Goal: Information Seeking & Learning: Find specific fact

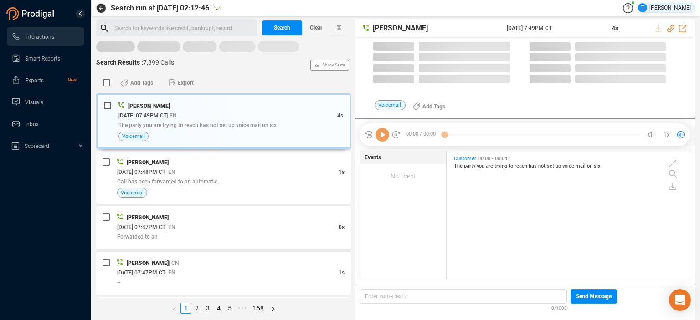
scroll to position [2, 5]
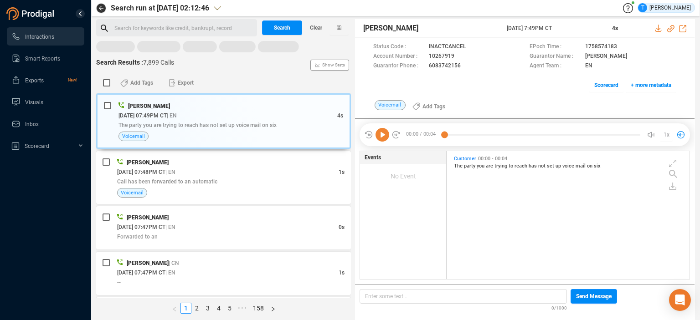
click at [137, 29] on div "Search for keywords like credit, bankrupt, record ﻿" at bounding box center [184, 28] width 140 height 14
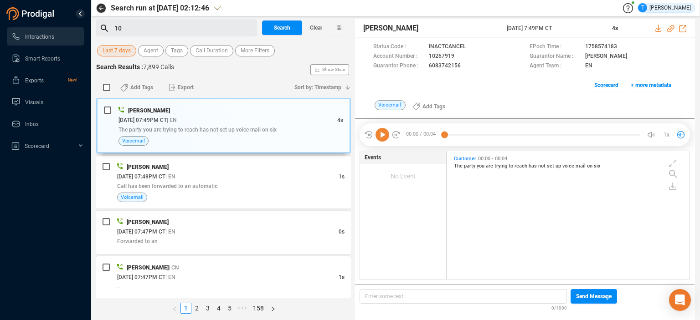
click at [135, 25] on div "10" at bounding box center [184, 28] width 140 height 14
click at [284, 24] on span "Search" at bounding box center [282, 28] width 16 height 15
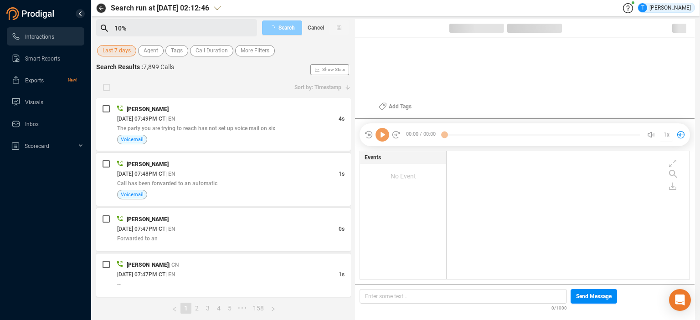
scroll to position [126, 238]
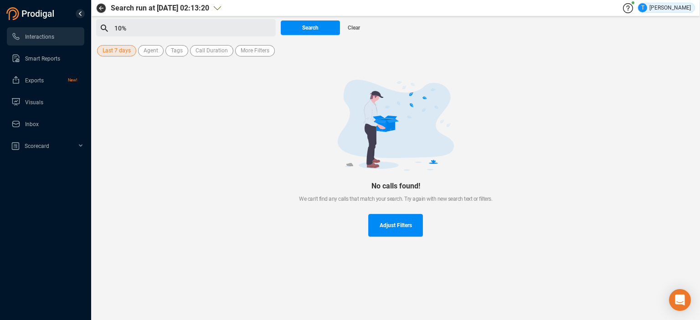
click at [160, 31] on div "10%" at bounding box center [193, 28] width 159 height 14
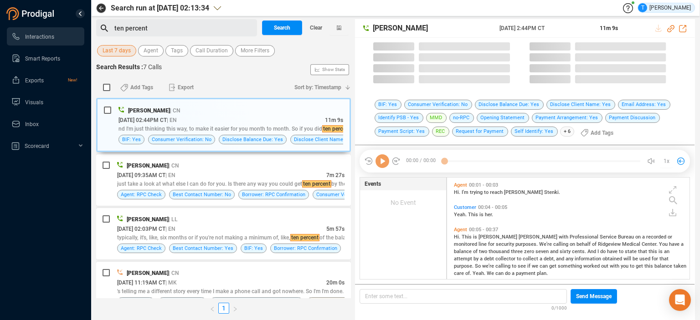
scroll to position [100, 238]
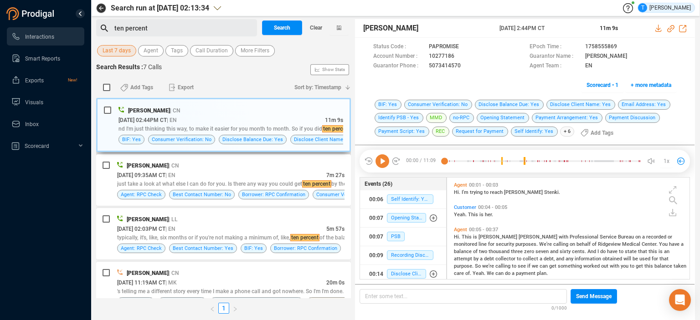
click at [177, 116] on span "| EN" at bounding box center [172, 119] width 10 height 7
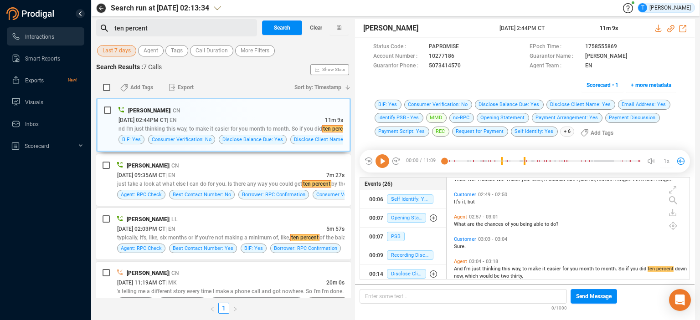
scroll to position [673, 0]
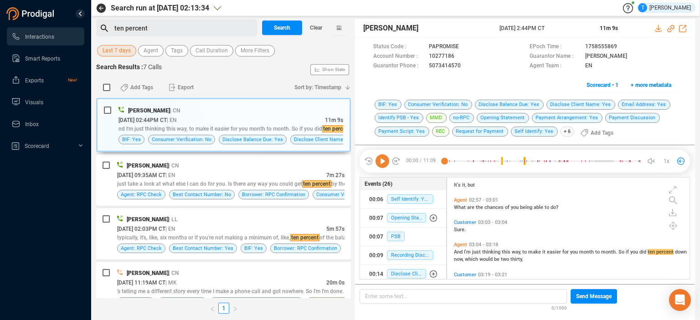
click at [685, 222] on div "Customer 03:03 - 03:04 Sure." at bounding box center [571, 226] width 238 height 18
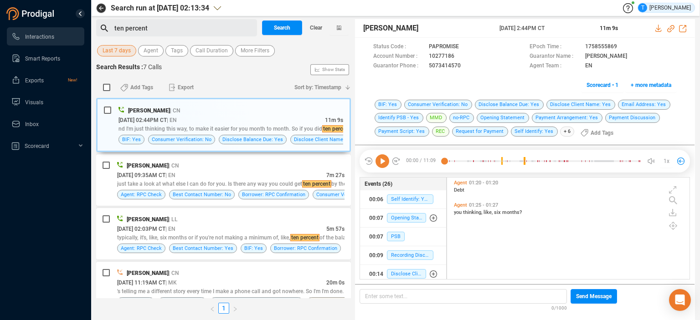
scroll to position [0, 0]
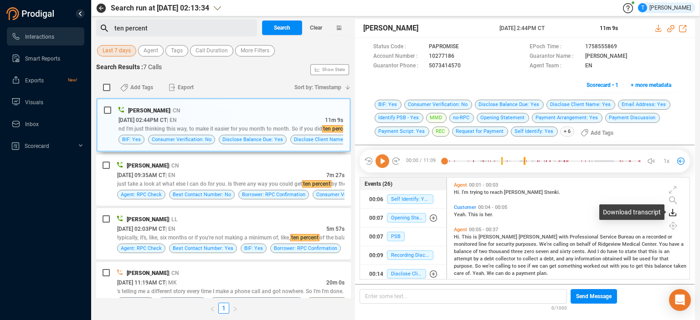
click at [672, 213] on icon at bounding box center [673, 211] width 4 height 5
click at [655, 222] on icon at bounding box center [654, 217] width 5 height 7
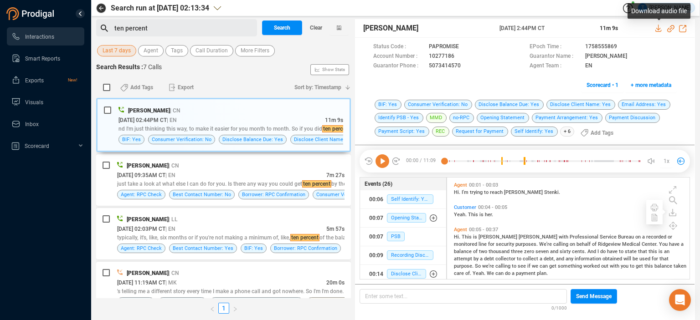
click at [656, 27] on icon at bounding box center [658, 28] width 7 height 7
click at [462, 57] on icon at bounding box center [462, 56] width 7 height 7
click at [523, 259] on span "collect" at bounding box center [531, 259] width 17 height 6
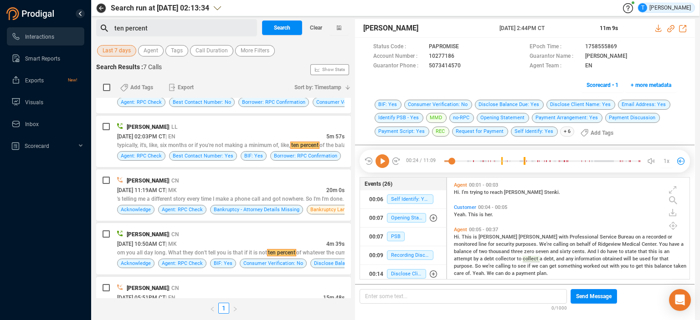
scroll to position [93, 0]
click at [333, 221] on div "[PERSON_NAME] | CN [DATE] 02:44PM CT | EN 11m 9s nd I'm just thinking this way,…" at bounding box center [223, 198] width 255 height 201
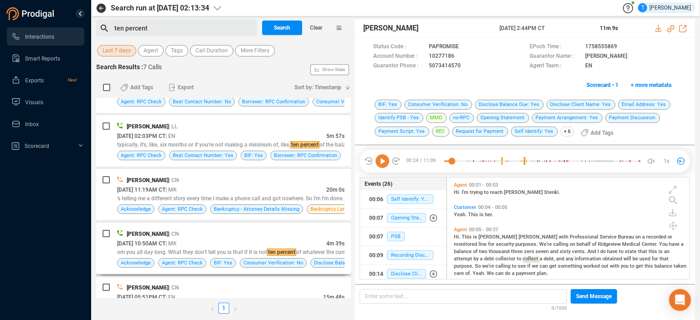
click at [259, 237] on div "[PERSON_NAME] | CN" at bounding box center [230, 234] width 227 height 10
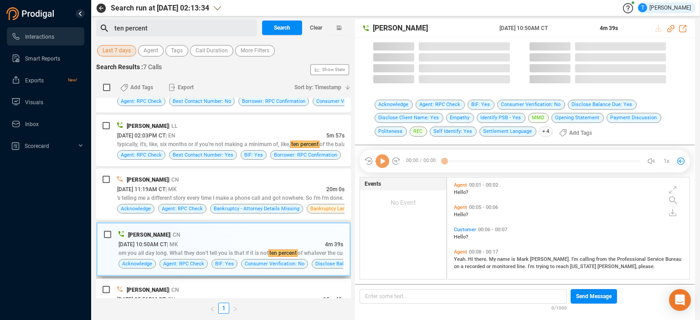
scroll to position [100, 238]
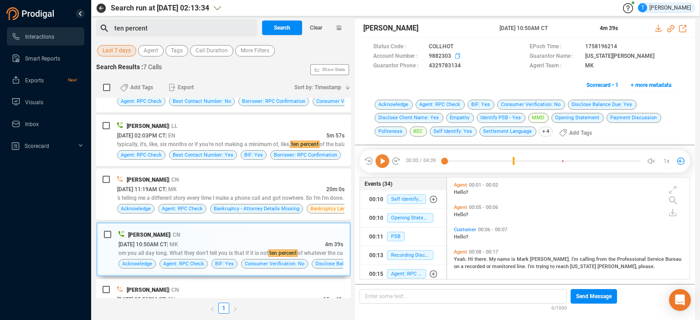
click at [456, 56] on icon at bounding box center [458, 56] width 7 height 7
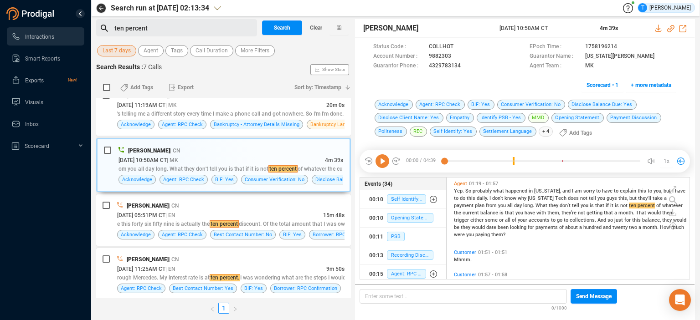
scroll to position [177, 0]
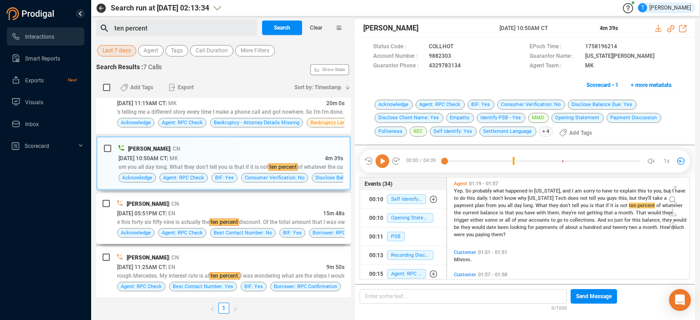
click at [291, 212] on div "[DATE] 05:51PM CT | EN" at bounding box center [220, 214] width 206 height 10
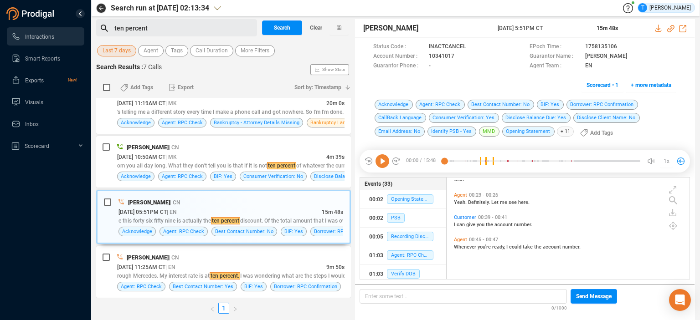
scroll to position [0, 0]
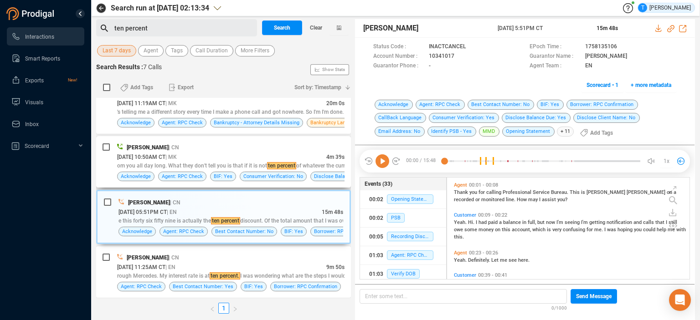
click at [274, 145] on div "[PERSON_NAME] | CN" at bounding box center [230, 148] width 227 height 10
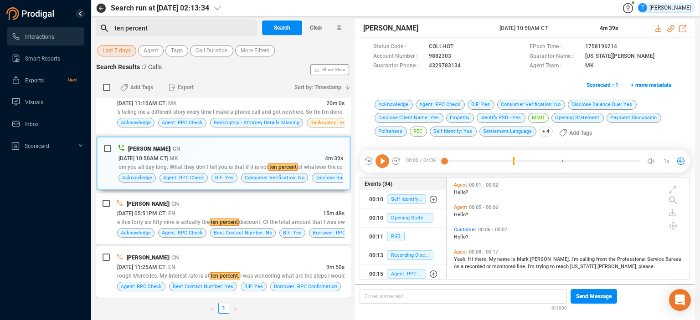
click at [294, 264] on div "[DATE] 11:25AM CT | EN" at bounding box center [221, 268] width 209 height 10
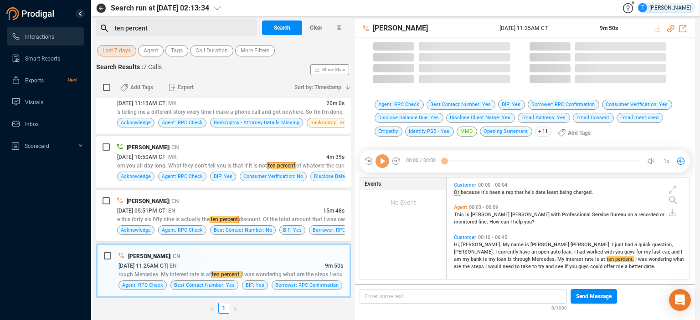
scroll to position [100, 238]
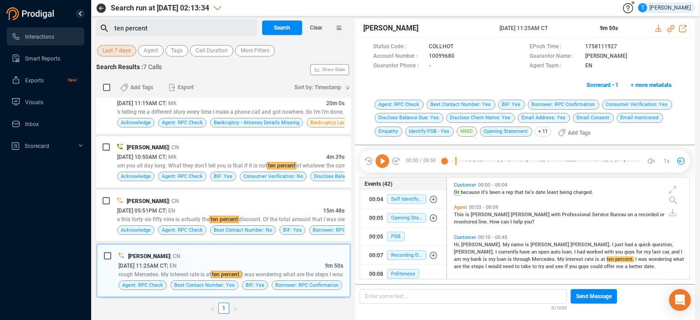
click at [685, 182] on div "Customer 00:00 - 00:04 Or because it's been a rep that he's date least being ch…" at bounding box center [571, 189] width 238 height 18
click at [685, 186] on div "Customer 00:00 - 00:04 Or because it's been a rep that he's date least being ch…" at bounding box center [571, 189] width 238 height 18
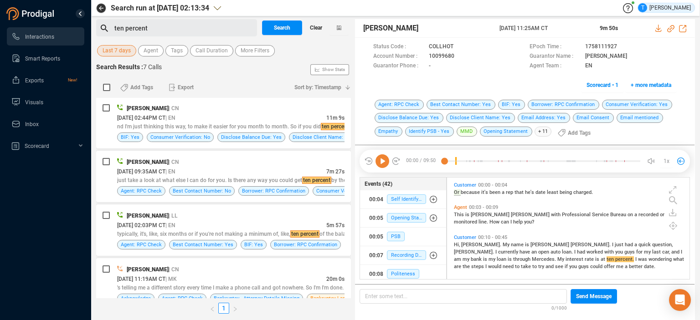
click at [317, 27] on span "Clear" at bounding box center [316, 28] width 12 height 15
click at [177, 53] on span "Tags" at bounding box center [177, 50] width 12 height 11
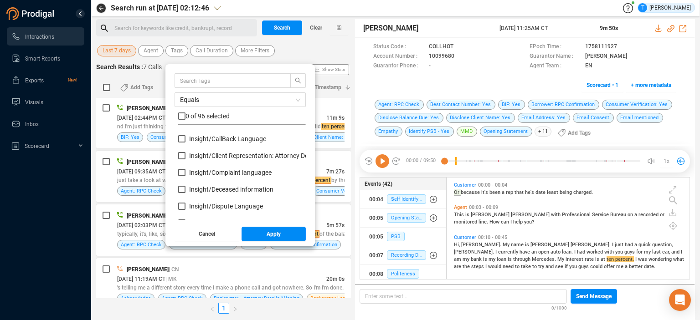
scroll to position [215, 0]
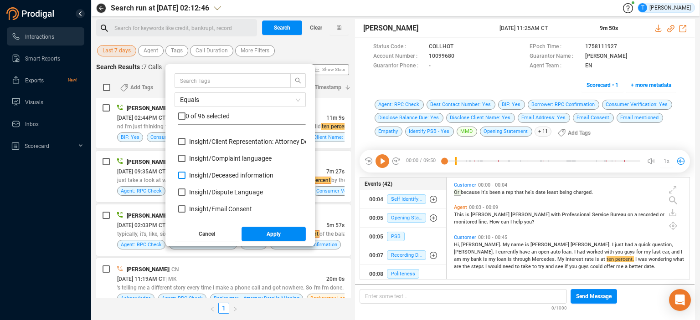
click at [217, 176] on span "Insight/ Deceased information" at bounding box center [231, 175] width 84 height 7
click at [186, 176] on input "Insight/ Deceased information" at bounding box center [181, 175] width 7 height 7
checkbox input "true"
click at [272, 237] on span "Apply" at bounding box center [274, 234] width 14 height 15
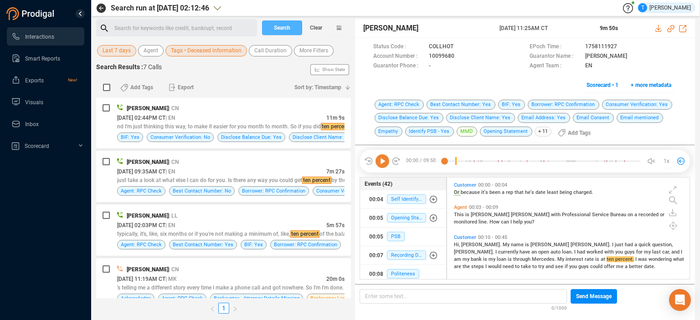
click at [291, 26] on button "Search" at bounding box center [282, 28] width 40 height 15
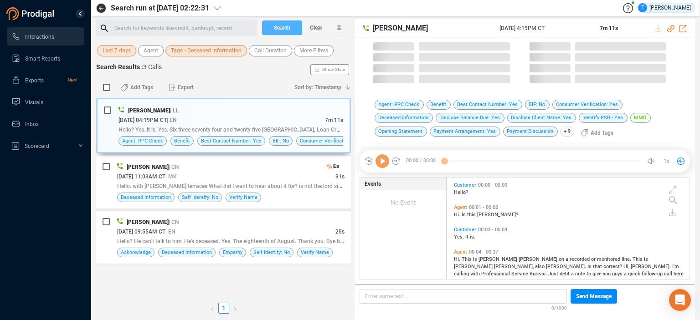
scroll to position [100, 238]
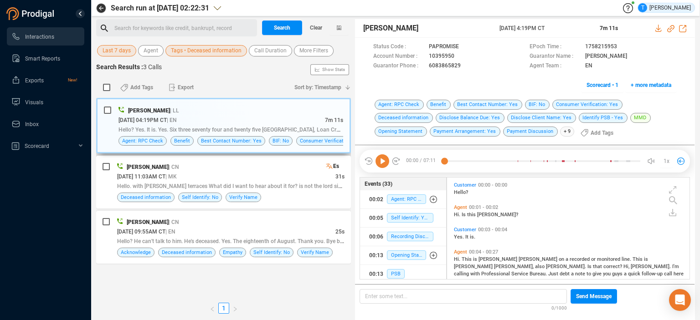
click at [274, 114] on div "[PERSON_NAME] | LL" at bounding box center [231, 111] width 225 height 10
click at [459, 57] on icon at bounding box center [462, 56] width 7 height 7
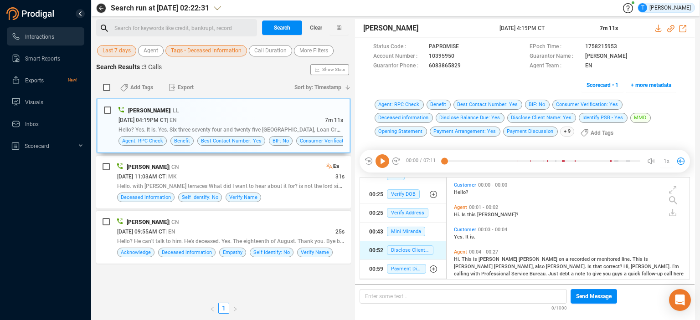
drag, startPoint x: 433, startPoint y: 235, endPoint x: 430, endPoint y: 249, distance: 14.8
click at [430, 249] on ul "00:02 Agent: RPC Check 00:05 Self Identify: Yes 00:06 Recording Disclosure 00:1…" at bounding box center [403, 241] width 86 height 299
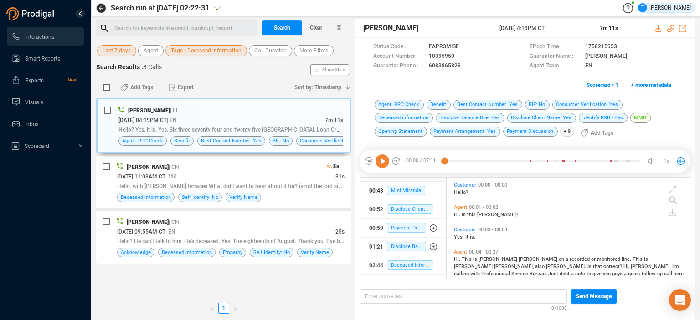
scroll to position [140, 0]
click at [407, 265] on span "Deceased information" at bounding box center [410, 265] width 46 height 10
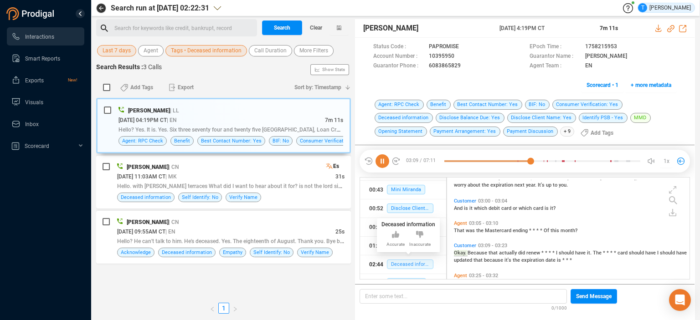
scroll to position [455, 0]
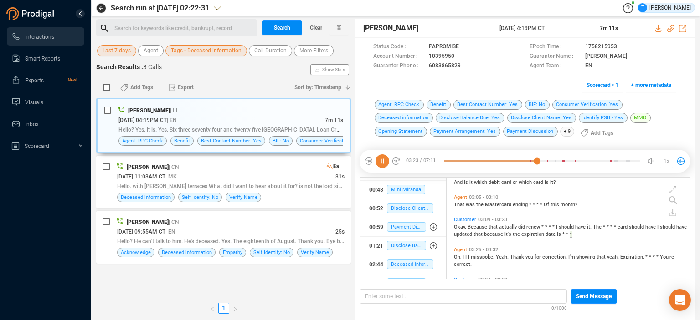
click at [382, 164] on icon at bounding box center [383, 162] width 14 height 14
click at [673, 212] on icon at bounding box center [673, 211] width 4 height 5
click at [655, 218] on icon at bounding box center [654, 217] width 7 height 7
click at [658, 31] on icon at bounding box center [658, 28] width 7 height 7
click at [459, 56] on icon at bounding box center [462, 56] width 7 height 7
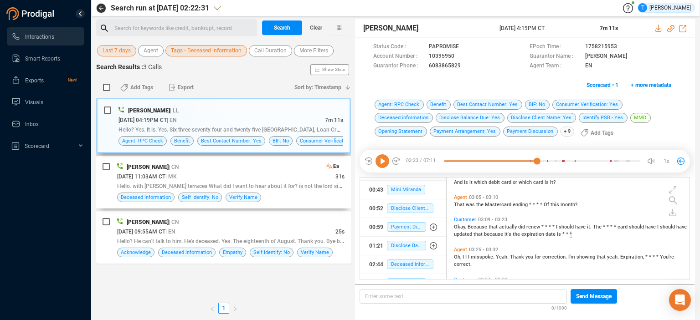
drag, startPoint x: 333, startPoint y: 173, endPoint x: 292, endPoint y: 114, distance: 72.0
click at [292, 114] on div "[PERSON_NAME] | LL [DATE] 04:19PM CT | EN 7m 11s Hello? Yes. It is. Yes. Six th…" at bounding box center [223, 198] width 255 height 201
click at [263, 72] on div "Search Results : 3 Calls Show Stats" at bounding box center [223, 69] width 255 height 15
click at [217, 54] on span "Tags • Deceased information" at bounding box center [206, 50] width 71 height 11
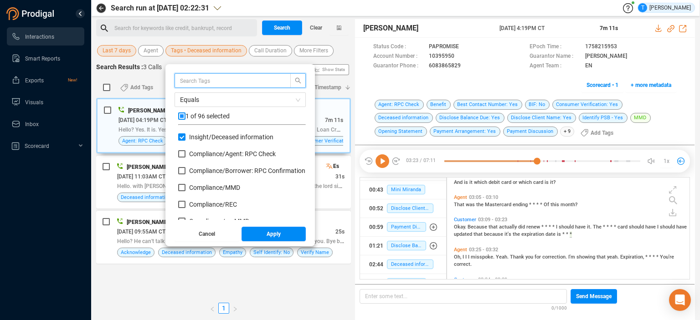
scroll to position [85, 123]
click at [251, 67] on div "Equals 1 of 96 selected Insight/ Deceased information Compliance/ Agent: RPC Ch…" at bounding box center [240, 155] width 150 height 182
drag, startPoint x: 326, startPoint y: 126, endPoint x: 326, endPoint y: 132, distance: 5.5
click at [326, 131] on div "[PERSON_NAME] | LL [DATE] 04:19PM CT | EN 7m 11s Hello? Yes. It is. Yes. Six th…" at bounding box center [231, 126] width 225 height 40
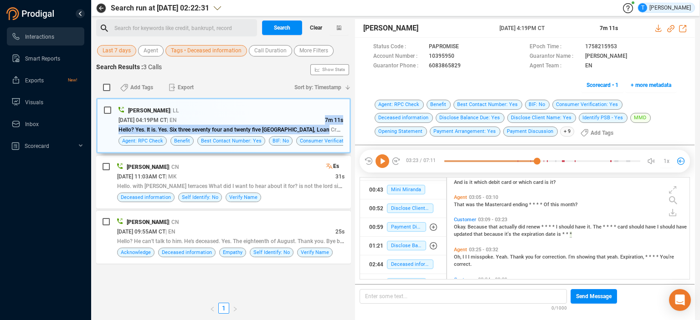
click at [320, 30] on span "Clear" at bounding box center [316, 28] width 12 height 15
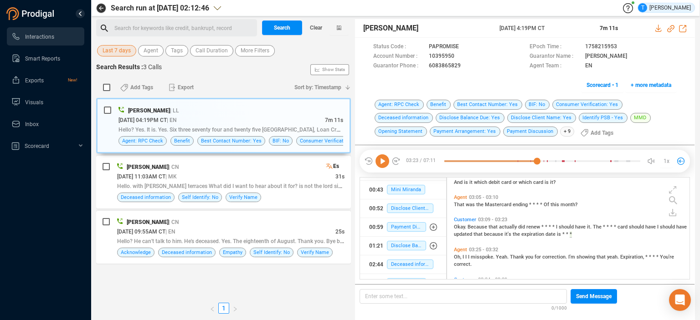
click at [158, 34] on div "Search for keywords like credit, bankrupt, record ﻿" at bounding box center [184, 28] width 140 height 14
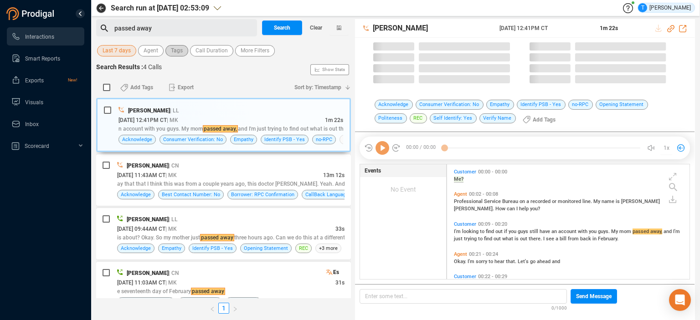
scroll to position [114, 238]
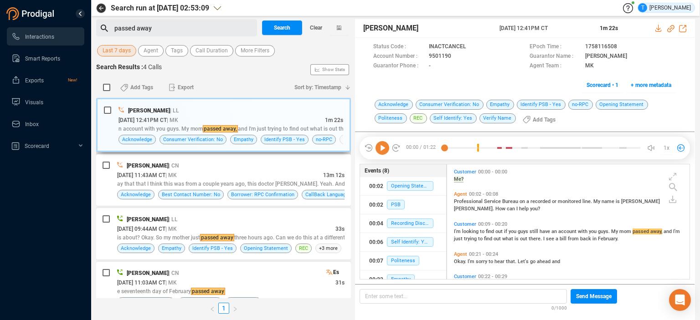
click at [268, 122] on div "[DATE] 12:41PM CT | MK" at bounding box center [222, 120] width 206 height 10
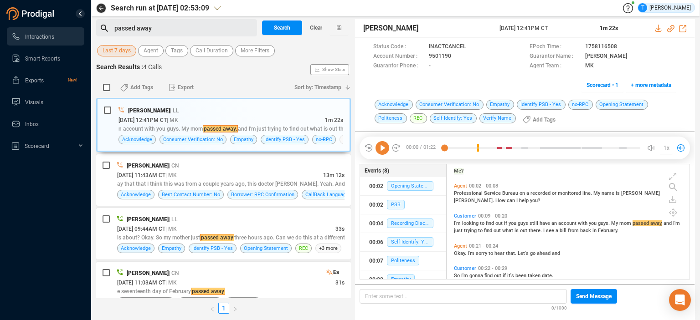
scroll to position [0, 0]
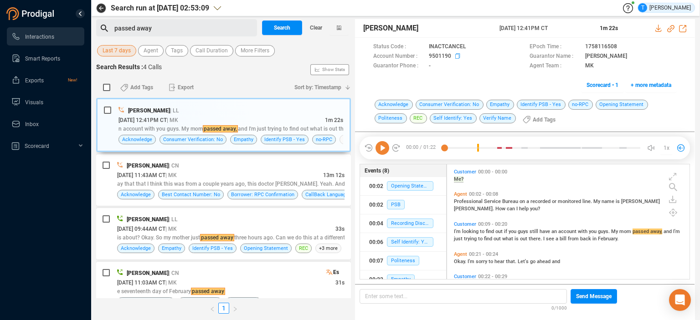
click at [457, 58] on icon at bounding box center [458, 56] width 7 height 7
click at [459, 56] on icon at bounding box center [457, 55] width 5 height 5
click at [179, 54] on span "Tags" at bounding box center [177, 50] width 12 height 11
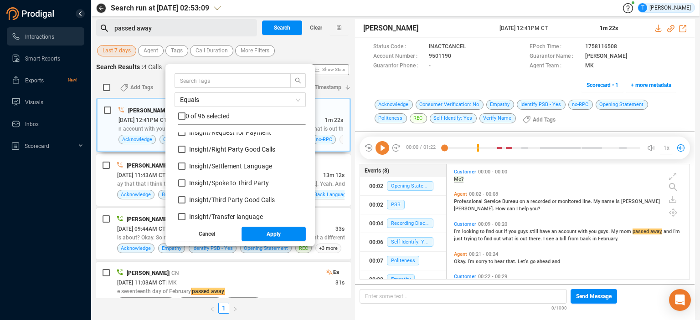
scroll to position [693, 0]
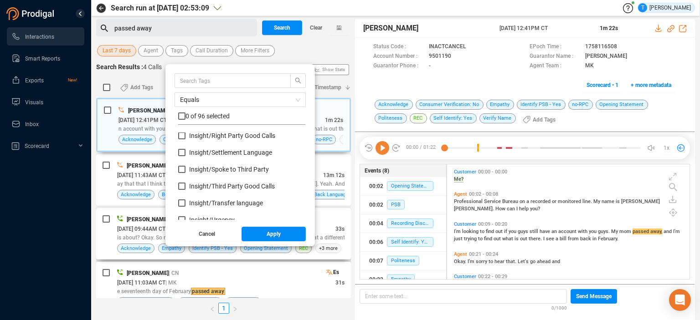
click at [323, 210] on div "[PERSON_NAME] | LL [DATE] 09:44AM CT | MK 33s is about? Okay. So my mother just…" at bounding box center [223, 234] width 255 height 52
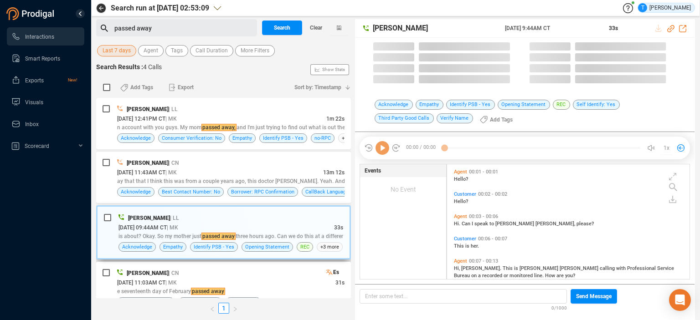
scroll to position [114, 238]
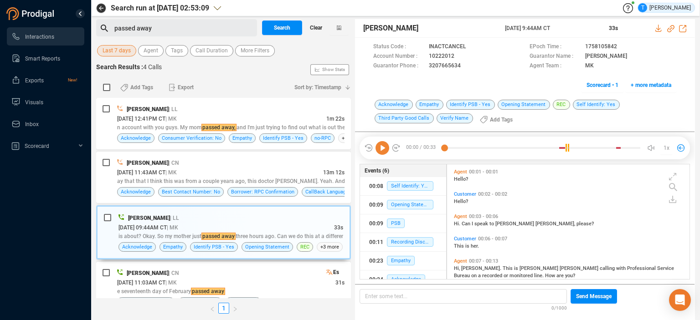
click at [320, 27] on span "Clear" at bounding box center [316, 28] width 12 height 15
click at [281, 28] on span "Search" at bounding box center [282, 28] width 16 height 15
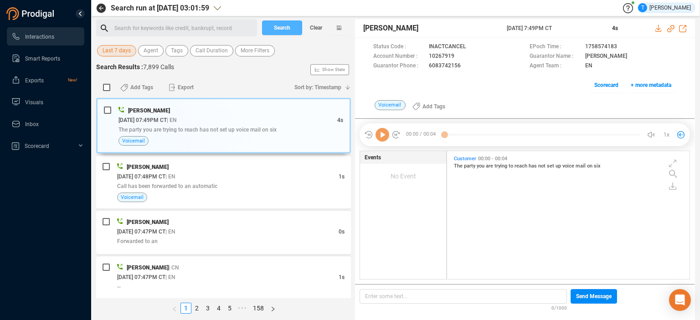
scroll to position [126, 238]
click at [165, 25] on div "Search for keywords like credit, bankrupt, record ﻿" at bounding box center [184, 28] width 140 height 14
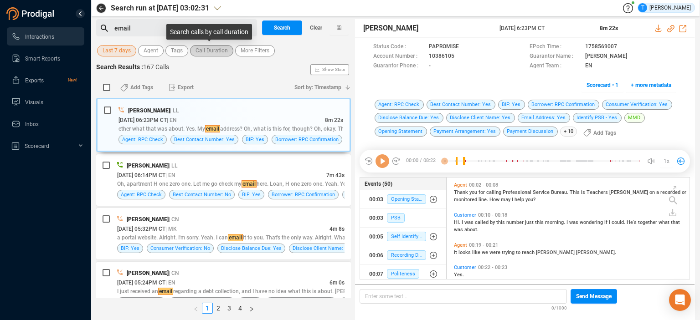
scroll to position [100, 238]
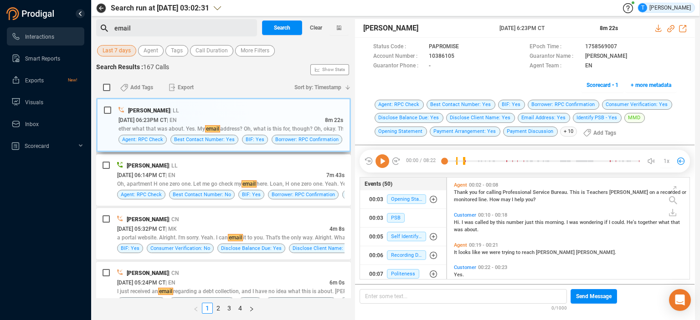
click at [246, 131] on div "ether what that was about. Yes. My email address? Oh, what is this for, though?…" at bounding box center [231, 129] width 225 height 8
drag, startPoint x: 685, startPoint y: 184, endPoint x: 686, endPoint y: 194, distance: 10.6
click at [686, 194] on div "Agent 00:02 - 00:08 Thank you for calling Professional Service Bureau. This is …" at bounding box center [571, 229] width 238 height 99
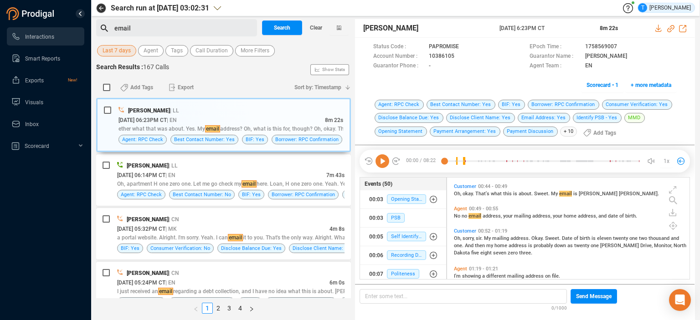
scroll to position [219, 0]
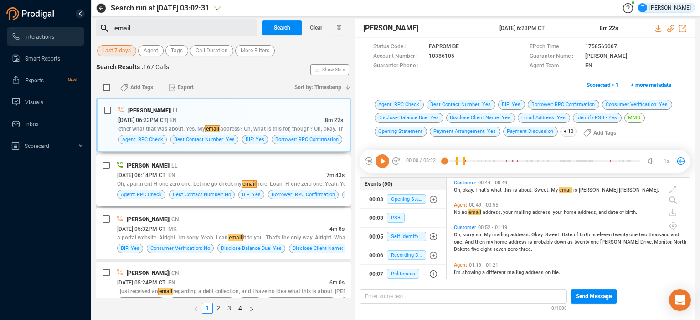
click at [283, 167] on div "[PERSON_NAME] | LL" at bounding box center [230, 166] width 227 height 10
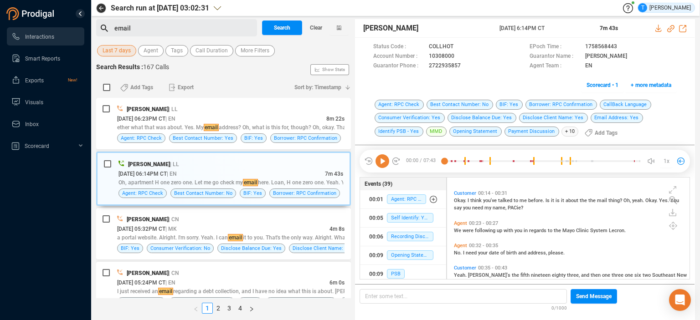
scroll to position [103, 0]
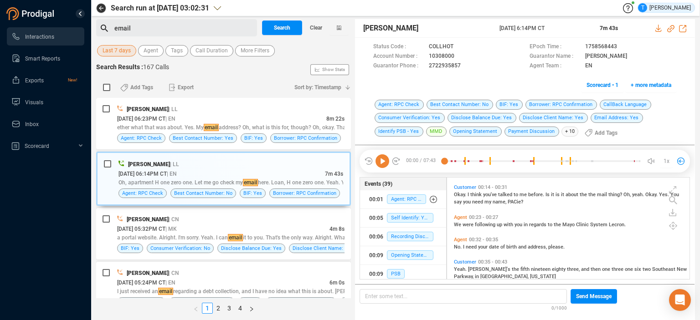
click at [684, 214] on div "Agent 00:23 - 00:27 We were following up with you in regards to the Mayo Clinic…" at bounding box center [571, 221] width 238 height 18
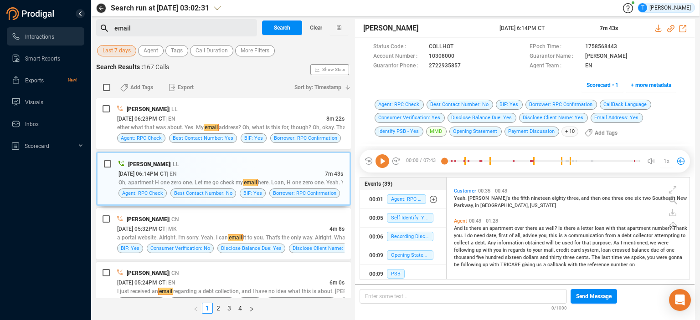
scroll to position [177, 0]
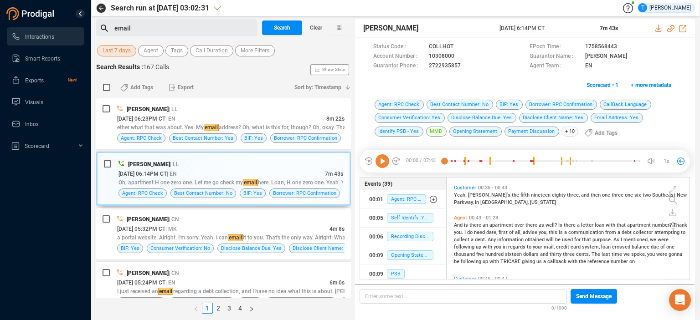
click at [459, 224] on span "And" at bounding box center [459, 225] width 10 height 6
click at [383, 159] on icon at bounding box center [383, 162] width 14 height 14
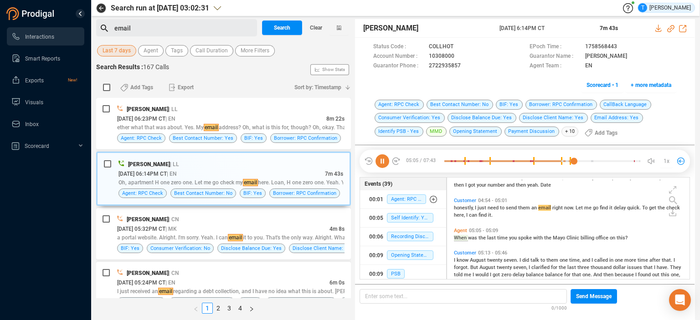
scroll to position [701, 0]
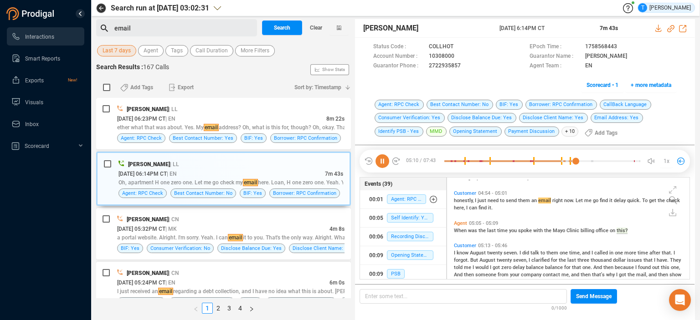
drag, startPoint x: 684, startPoint y: 258, endPoint x: 689, endPoint y: 254, distance: 6.1
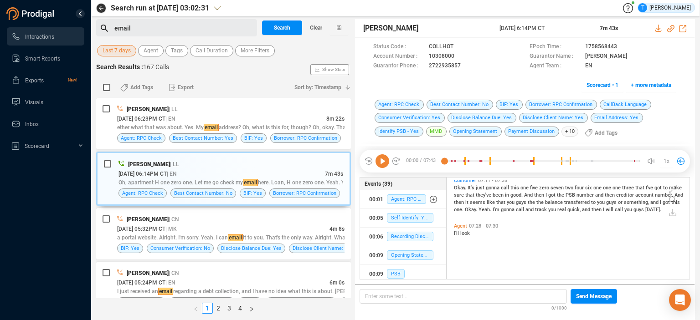
scroll to position [895, 0]
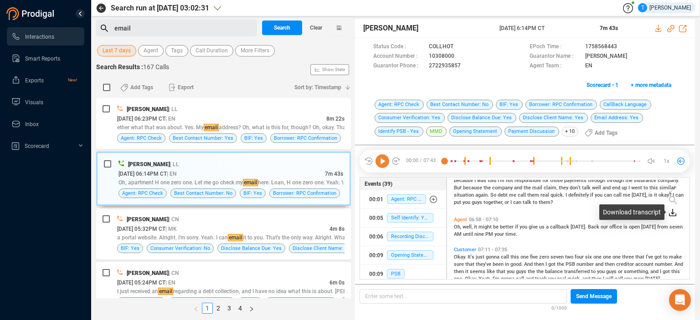
click at [671, 213] on icon at bounding box center [673, 211] width 4 height 5
click at [656, 220] on icon at bounding box center [654, 217] width 7 height 7
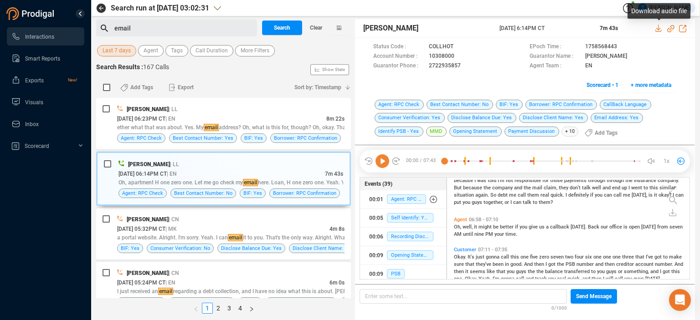
click at [658, 29] on icon at bounding box center [658, 28] width 7 height 7
click at [459, 57] on icon at bounding box center [462, 56] width 7 height 7
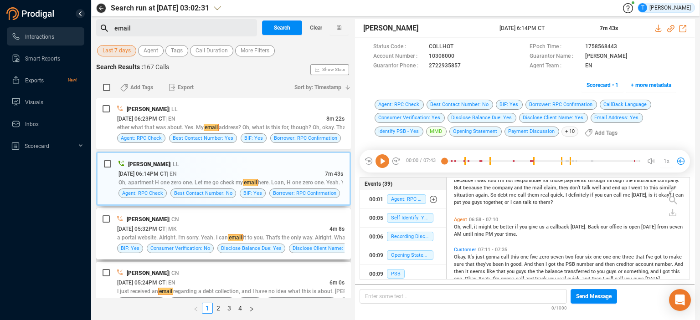
click at [284, 227] on div "[DATE] 05:32PM CT | MK" at bounding box center [223, 229] width 212 height 10
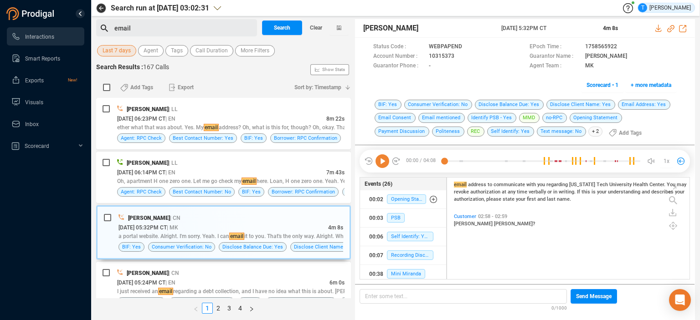
scroll to position [395, 0]
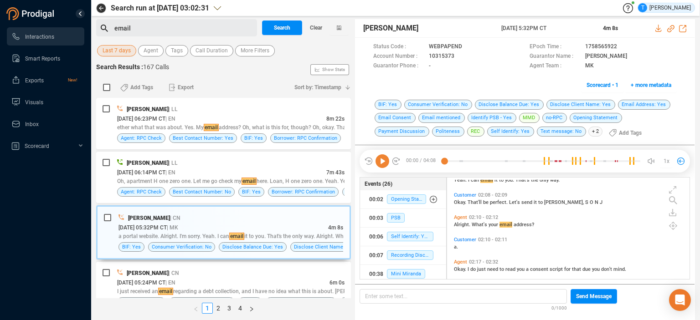
click at [695, 220] on div "[PERSON_NAME] [DATE] 5:32PM CT 4m 8s Status Code : WEBPAPEND EPoch Time : 17585…" at bounding box center [525, 168] width 340 height 299
click at [673, 212] on icon at bounding box center [673, 211] width 4 height 5
click at [654, 219] on icon at bounding box center [654, 217] width 7 height 7
click at [660, 26] on icon at bounding box center [658, 28] width 7 height 7
click at [459, 55] on icon at bounding box center [462, 56] width 7 height 7
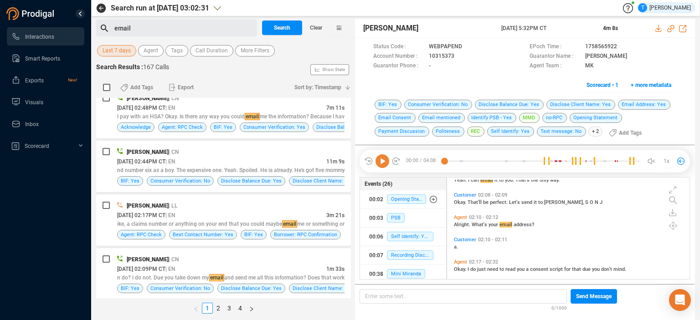
scroll to position [268, 0]
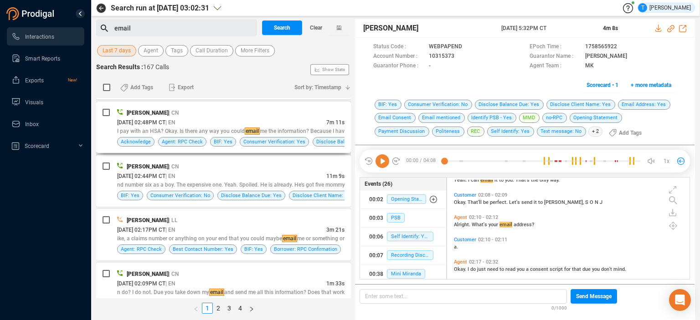
click at [290, 124] on div "[DATE] 02:48PM CT | EN" at bounding box center [221, 123] width 209 height 10
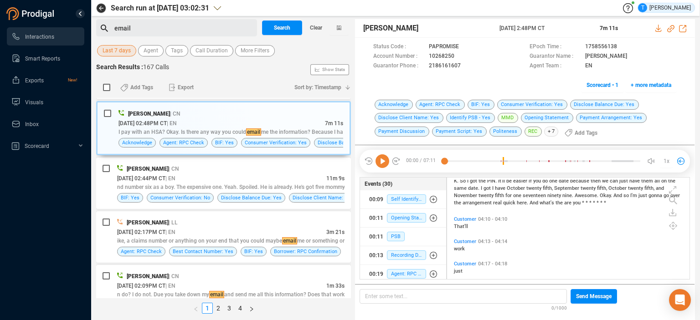
scroll to position [1088, 0]
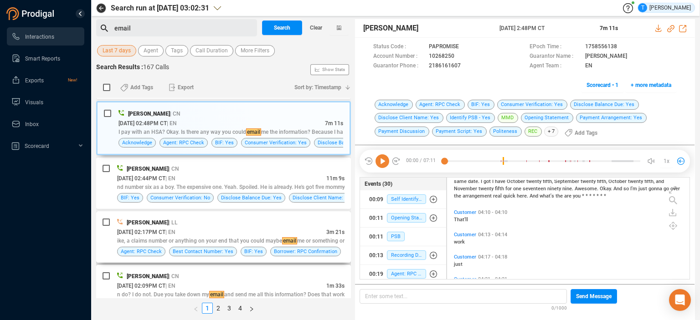
click at [253, 220] on div "[PERSON_NAME] | LL" at bounding box center [230, 223] width 227 height 10
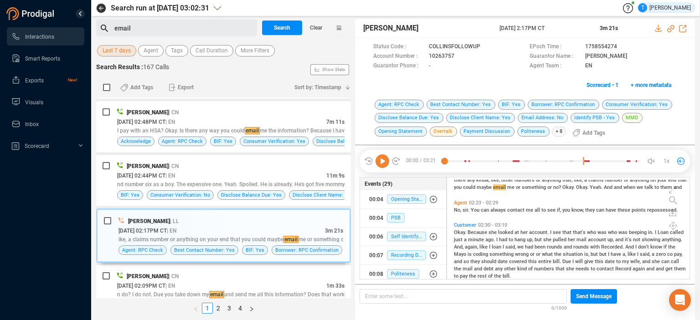
scroll to position [726, 0]
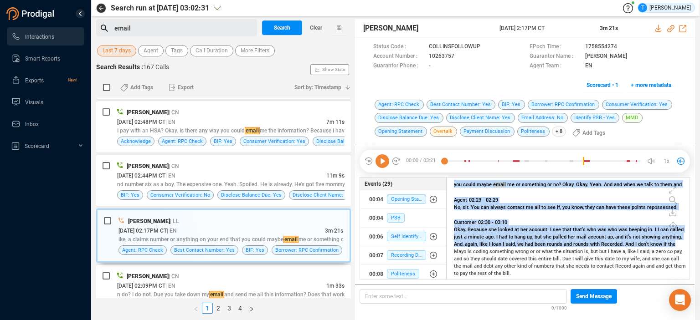
drag, startPoint x: 691, startPoint y: 258, endPoint x: 685, endPoint y: 245, distance: 14.9
click at [685, 245] on div "00:00 / 03:21 02:58 1x Status Code : COLLINSFOLLOWUP EPoch Time : 1758554274 Ac…" at bounding box center [525, 214] width 340 height 139
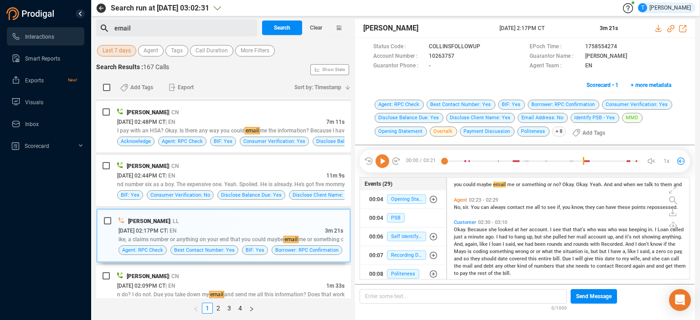
click at [697, 242] on div "Search run at [DATE] 03:02:31 T [PERSON_NAME] email Search Clear Last 7 days Ag…" at bounding box center [395, 160] width 609 height 320
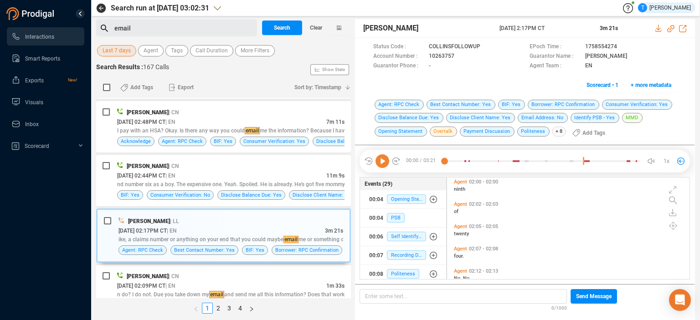
scroll to position [605, 0]
click at [352, 135] on div "email Search Clear Last 7 days Agent Tags Call Duration More Filters Search Res…" at bounding box center [395, 169] width 599 height 301
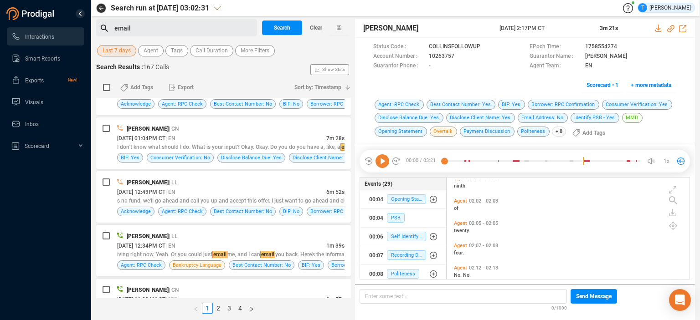
scroll to position [590, 0]
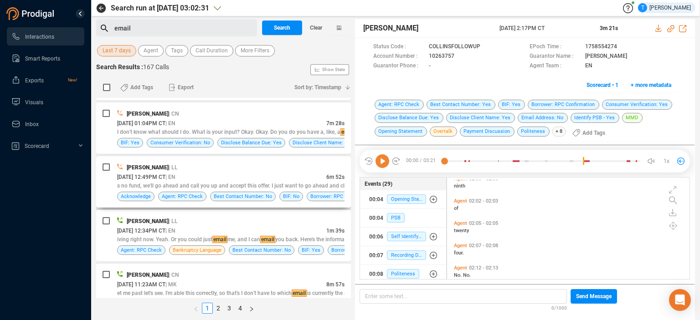
click at [299, 173] on div "[DATE] 12:49PM CT | EN" at bounding box center [221, 177] width 209 height 10
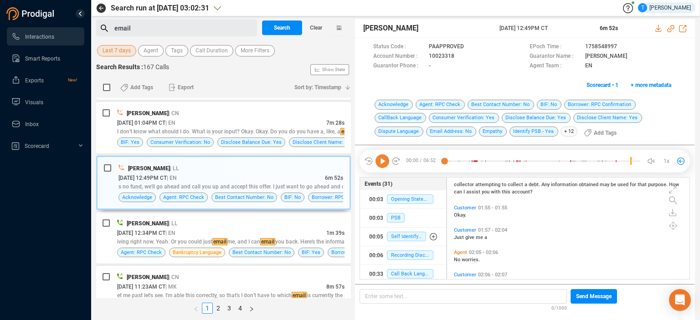
scroll to position [518, 0]
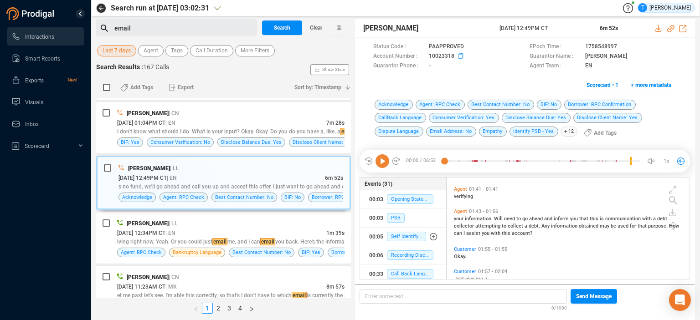
click at [459, 57] on icon at bounding box center [462, 56] width 7 height 7
click at [268, 273] on div "[PERSON_NAME] | CN" at bounding box center [230, 278] width 227 height 10
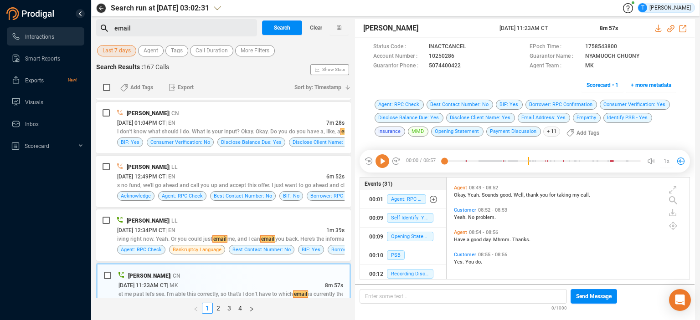
scroll to position [1307, 0]
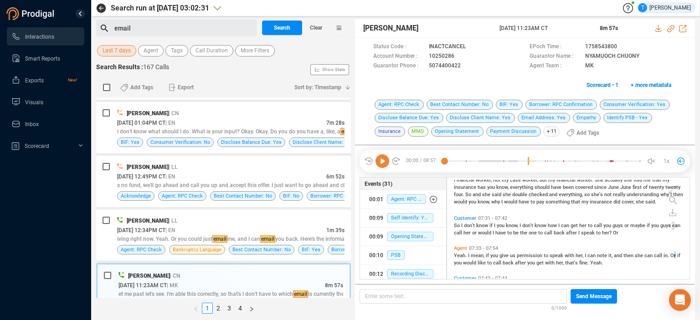
drag, startPoint x: 669, startPoint y: 258, endPoint x: 678, endPoint y: 258, distance: 8.7
click at [675, 258] on span "Yeah. I mean, if you give us permission to speak with her, I can note it, and t…" at bounding box center [567, 259] width 227 height 13
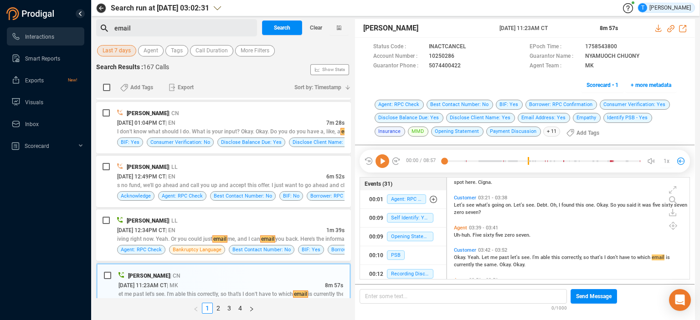
scroll to position [451, 0]
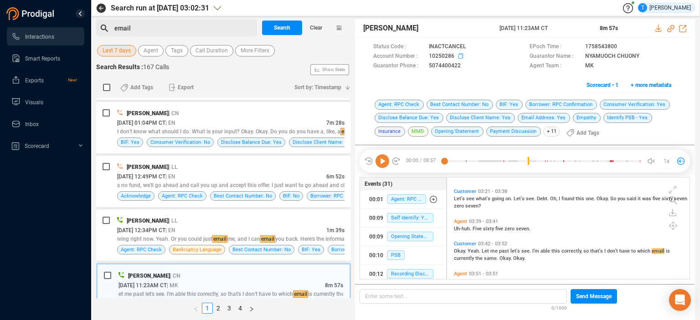
click at [461, 54] on icon at bounding box center [461, 55] width 5 height 5
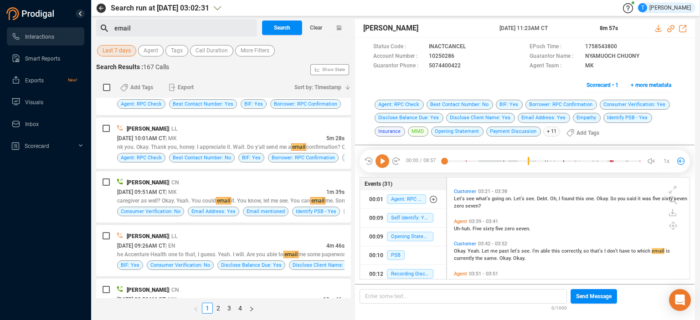
scroll to position [848, 0]
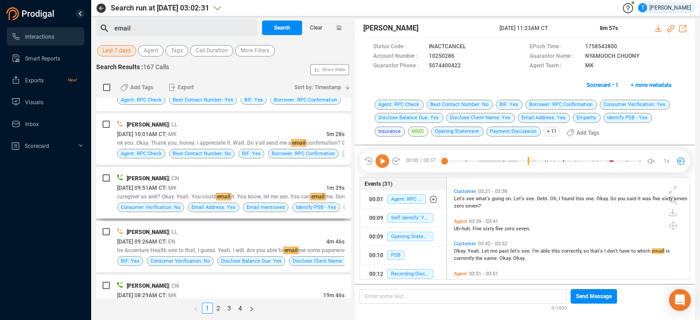
click at [294, 183] on div "[DATE] 09:51AM CT | MK" at bounding box center [221, 188] width 209 height 10
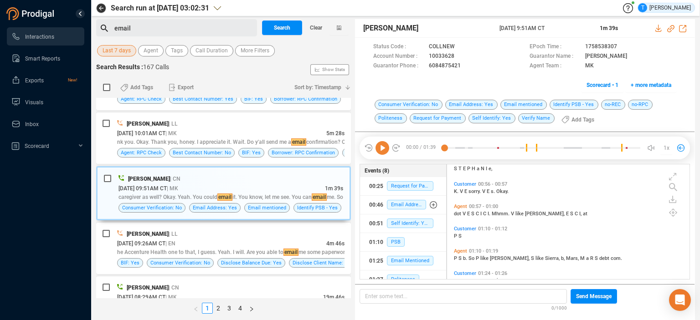
scroll to position [157, 0]
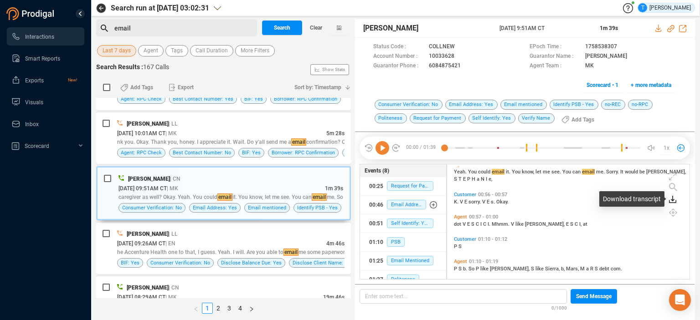
click at [674, 201] on icon at bounding box center [672, 199] width 7 height 7
click at [656, 203] on icon at bounding box center [654, 204] width 5 height 7
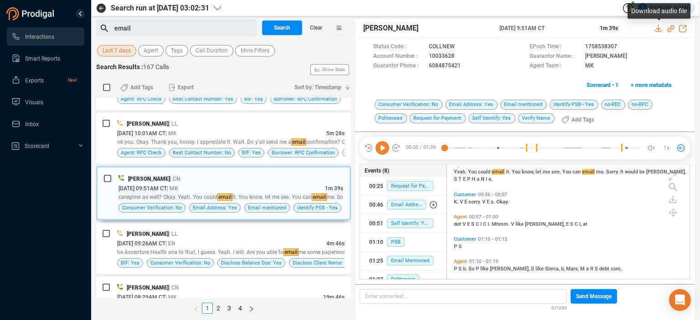
click at [657, 25] on icon at bounding box center [658, 28] width 7 height 7
click at [461, 55] on icon at bounding box center [461, 55] width 5 height 5
click at [315, 32] on span "Clear" at bounding box center [316, 28] width 12 height 15
click at [290, 30] on span "Search" at bounding box center [282, 28] width 16 height 15
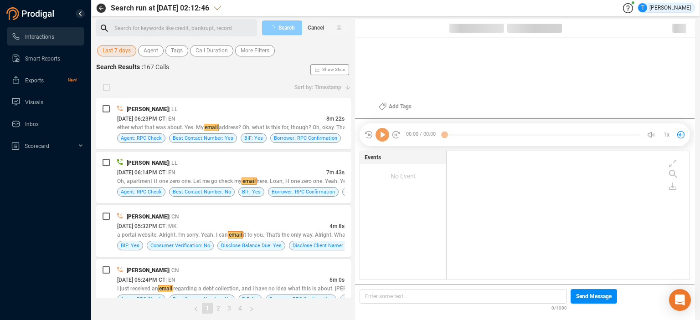
scroll to position [126, 238]
